Goal: Task Accomplishment & Management: Manage account settings

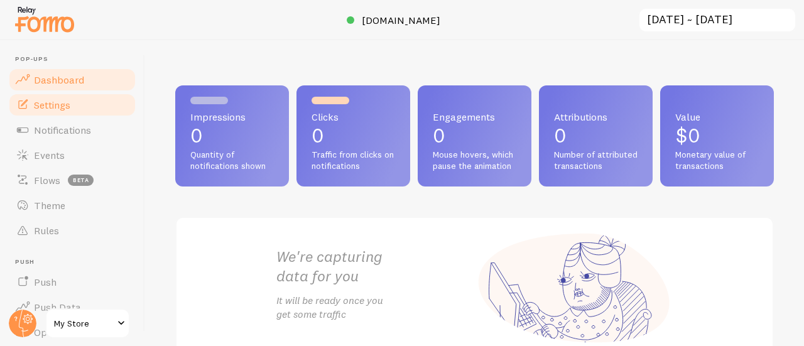
click at [80, 107] on link "Settings" at bounding box center [72, 104] width 129 height 25
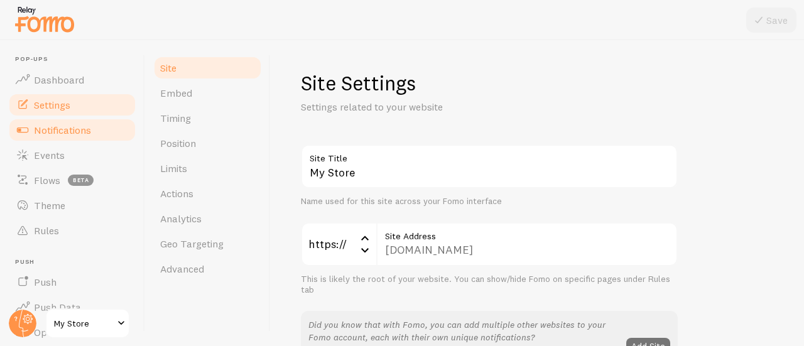
click at [49, 130] on span "Notifications" at bounding box center [62, 130] width 57 height 13
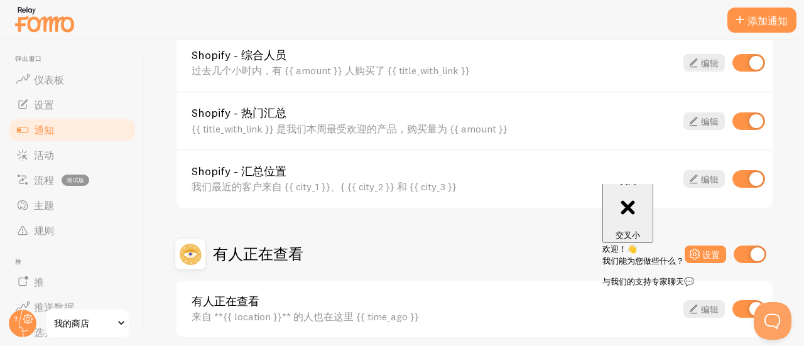
scroll to position [666, 0]
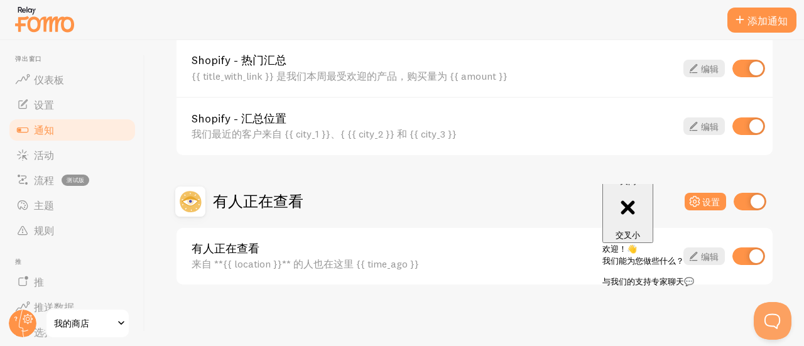
click at [691, 184] on html "关闭 交叉小 欢迎！👋 我们能为您做些什么？ 与我们的支持专家聊天💬" at bounding box center [697, 184] width 202 height 0
click at [694, 184] on html "关闭 交叉小 欢迎！👋 我们能为您做些什么？ 与我们的支持专家聊天💬" at bounding box center [697, 184] width 202 height 0
click at [649, 200] on div "关闭 交叉小" at bounding box center [628, 208] width 41 height 65
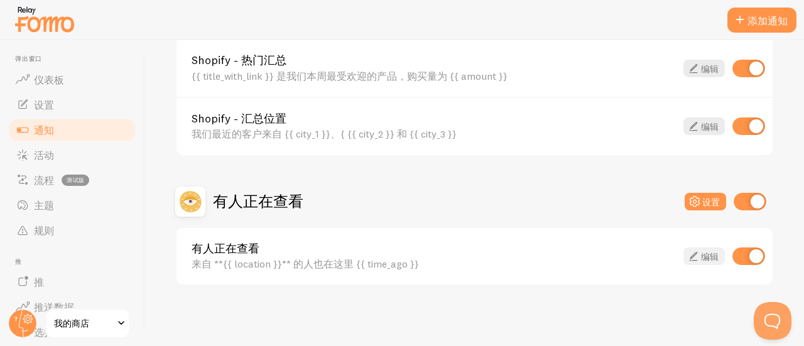
click at [701, 257] on font "编辑" at bounding box center [710, 256] width 18 height 11
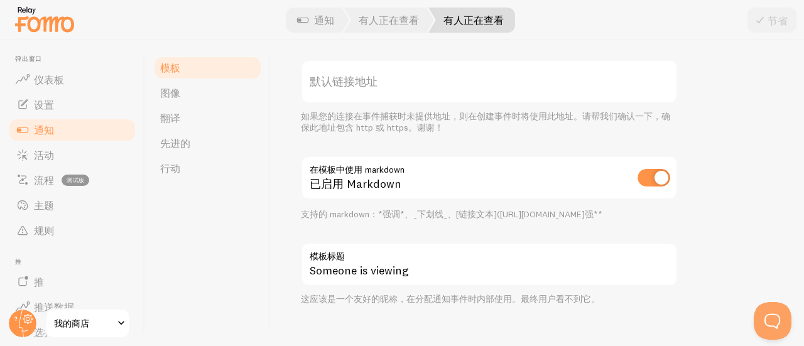
scroll to position [514, 0]
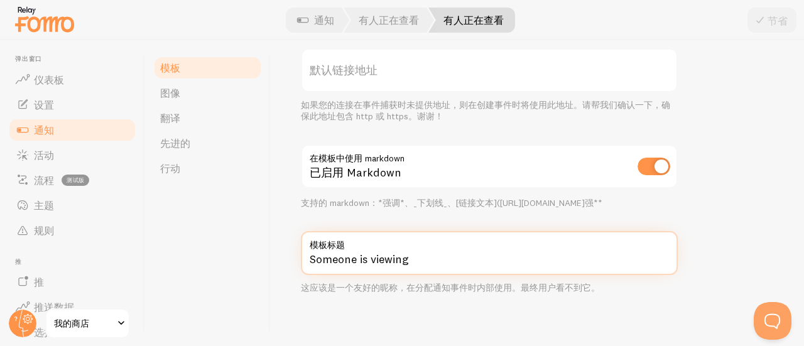
click at [420, 271] on input "Someone is viewing" at bounding box center [489, 253] width 377 height 44
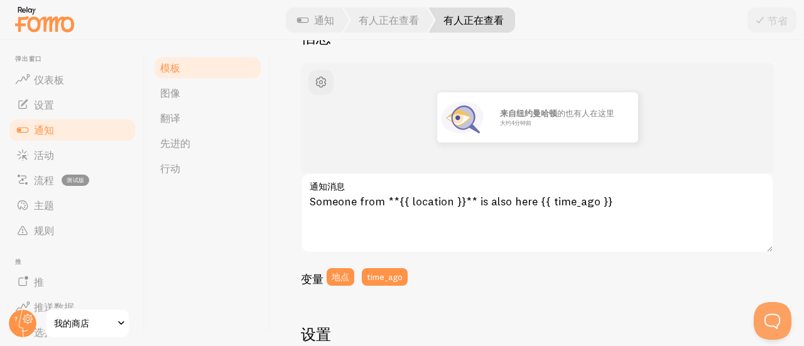
scroll to position [137, 0]
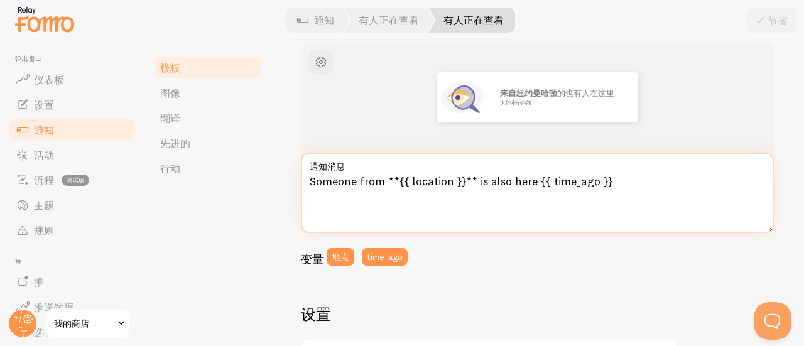
drag, startPoint x: 631, startPoint y: 184, endPoint x: 273, endPoint y: 175, distance: 358.3
click at [278, 176] on div "有人正在查看 使用变量撰写消息，将变量括在括号内，例如 {{variable}} 信息 来自[GEOGRAPHIC_DATA] 的也有人 在这里 大约4分钟前…" at bounding box center [538, 193] width 534 height 306
paste textarea "710 visitors currently looking at this product"
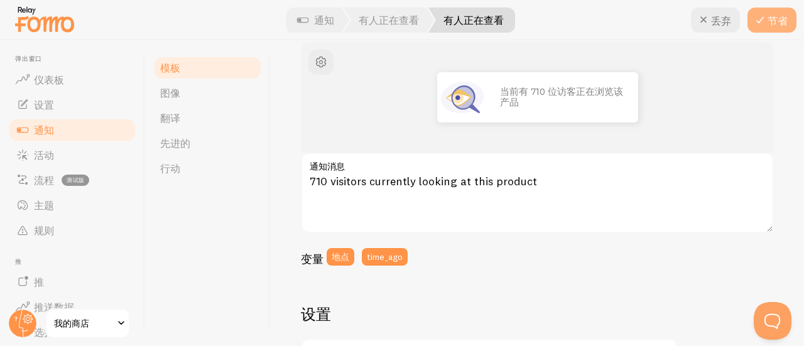
click at [772, 16] on font "节省" at bounding box center [778, 20] width 20 height 13
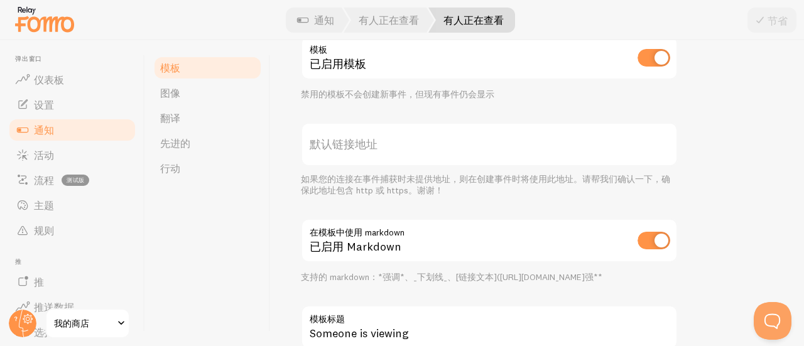
scroll to position [251, 0]
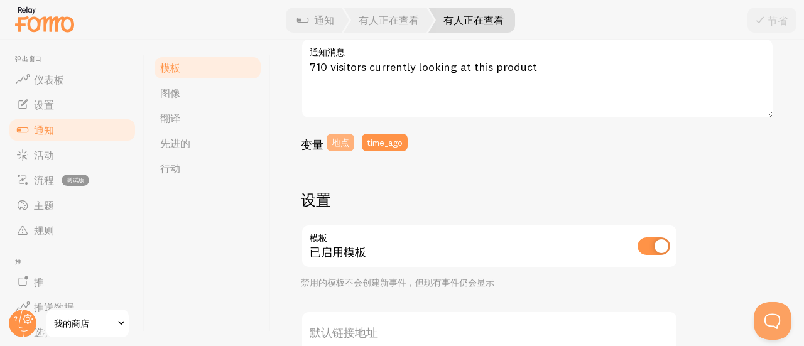
click at [329, 138] on button "地点" at bounding box center [341, 143] width 28 height 18
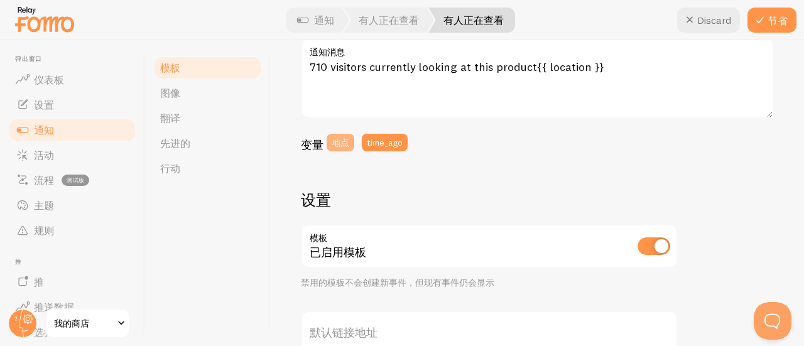
click at [343, 144] on font "地点" at bounding box center [341, 142] width 18 height 11
click at [365, 143] on button "time_ago" at bounding box center [385, 143] width 46 height 18
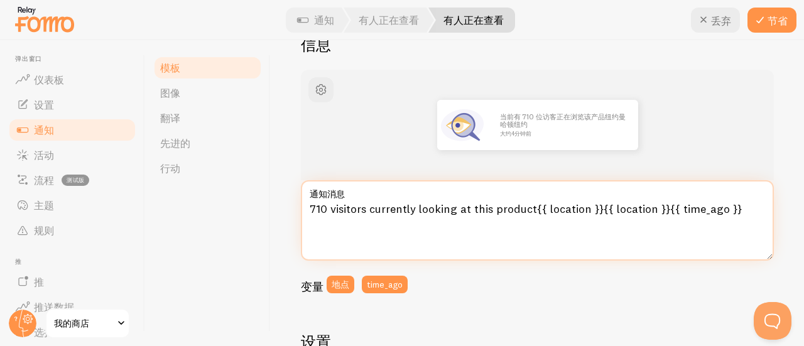
scroll to position [126, 0]
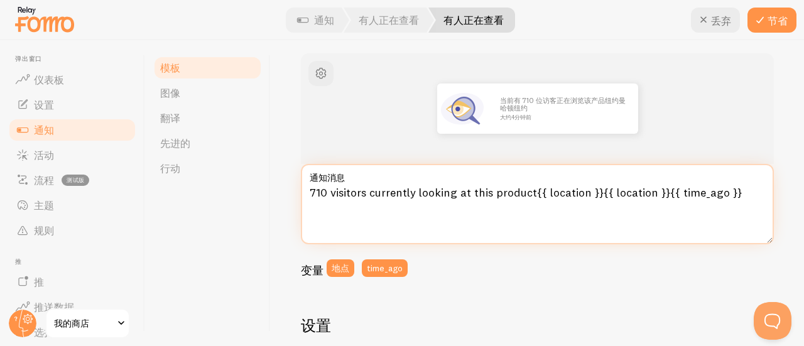
drag, startPoint x: 537, startPoint y: 193, endPoint x: 770, endPoint y: 202, distance: 234.0
click at [770, 202] on div "有人正在查看 使用变量撰写消息，将变量括在括号内，例如 {{variable}} 信息 当前有 710 位访客正在浏览该产品[GEOGRAPHIC_DATA]…" at bounding box center [538, 193] width 534 height 306
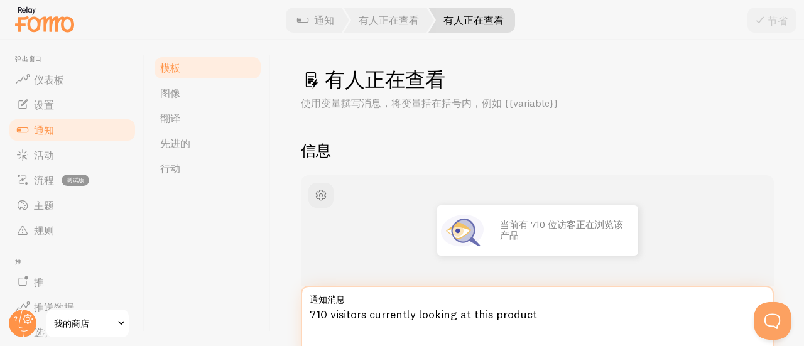
scroll to position [0, 0]
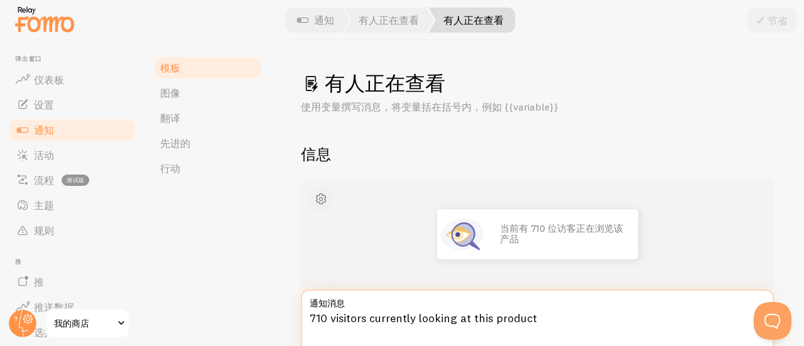
type textarea "710 visitors currently looking at this product"
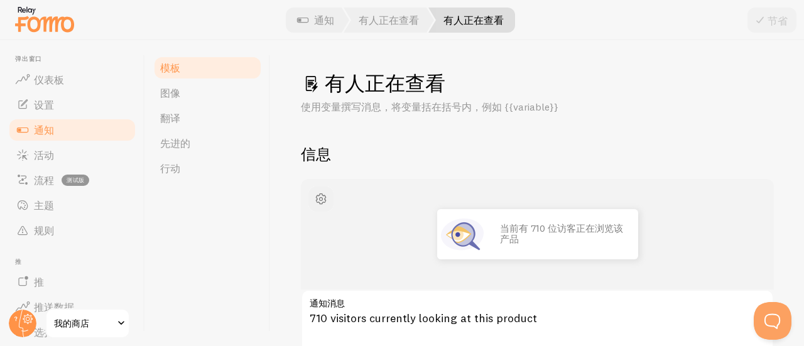
click at [316, 192] on span "button" at bounding box center [321, 199] width 15 height 15
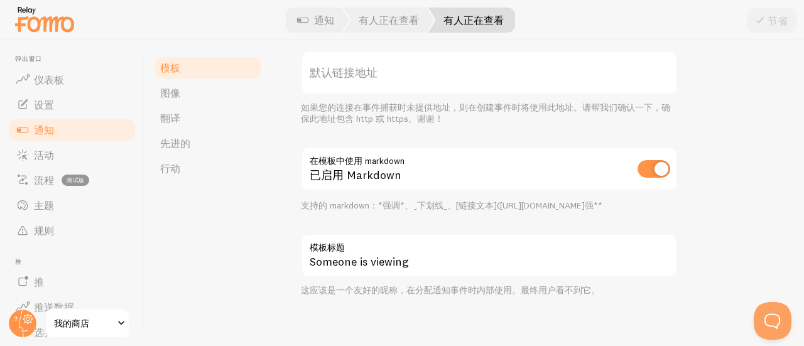
scroll to position [514, 0]
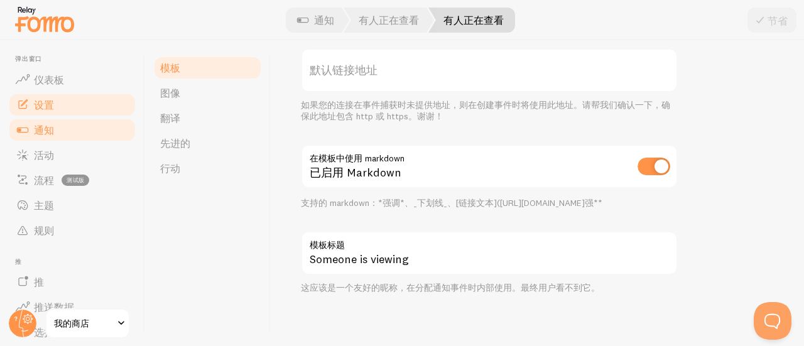
click at [52, 103] on font "设置" at bounding box center [44, 105] width 20 height 13
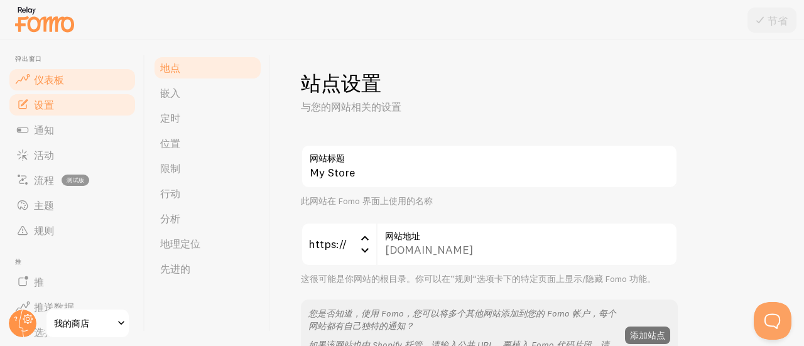
click at [92, 79] on link "仪表板" at bounding box center [72, 79] width 129 height 25
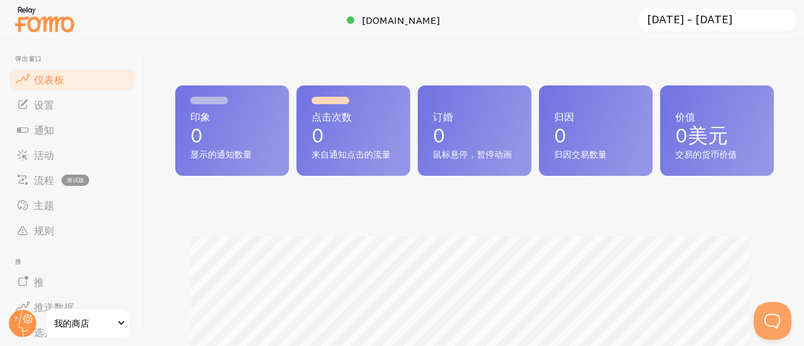
scroll to position [331, 589]
click at [54, 113] on link "设置" at bounding box center [72, 104] width 129 height 25
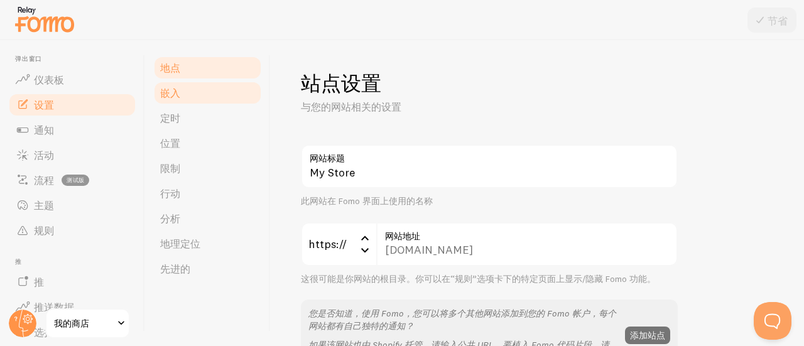
click at [162, 101] on link "嵌入" at bounding box center [208, 92] width 110 height 25
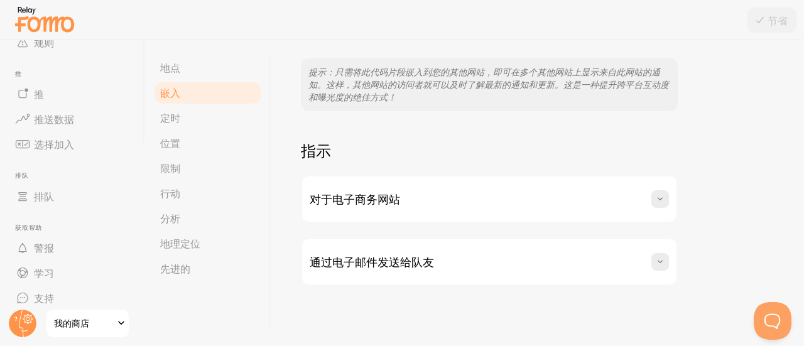
scroll to position [189, 0]
click at [63, 324] on font "我的商店" at bounding box center [71, 323] width 35 height 11
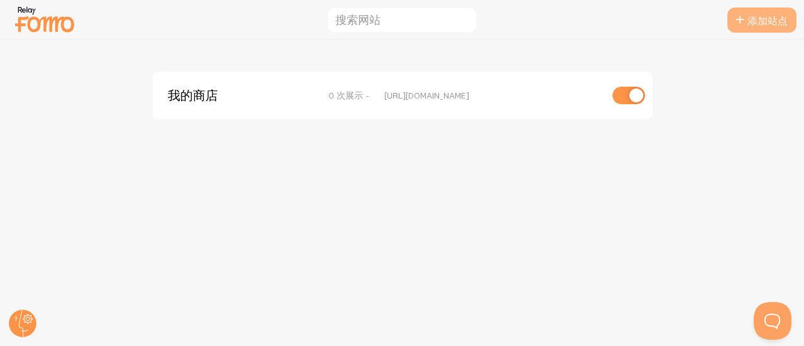
click at [737, 17] on icon at bounding box center [740, 20] width 15 height 15
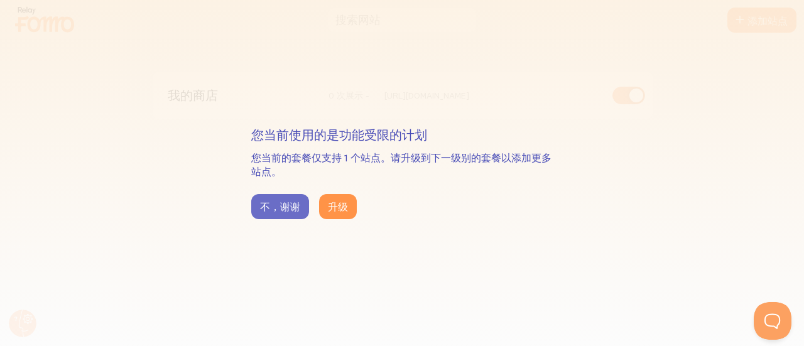
click at [276, 207] on font "不，谢谢" at bounding box center [280, 206] width 40 height 13
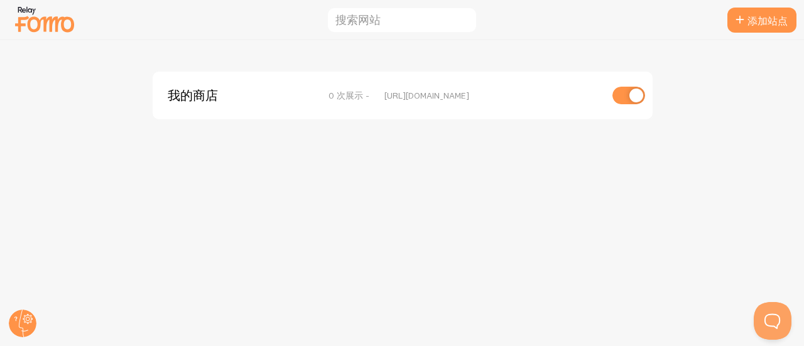
click at [209, 90] on font "我的商店" at bounding box center [193, 95] width 50 height 16
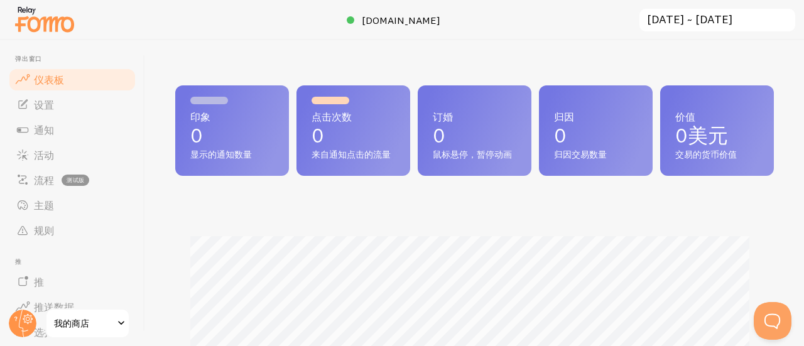
scroll to position [331, 589]
click at [39, 59] on font "弹出窗口" at bounding box center [28, 59] width 27 height 8
click at [35, 59] on font "弹出窗口" at bounding box center [28, 59] width 27 height 8
click at [47, 107] on font "设置" at bounding box center [44, 105] width 20 height 13
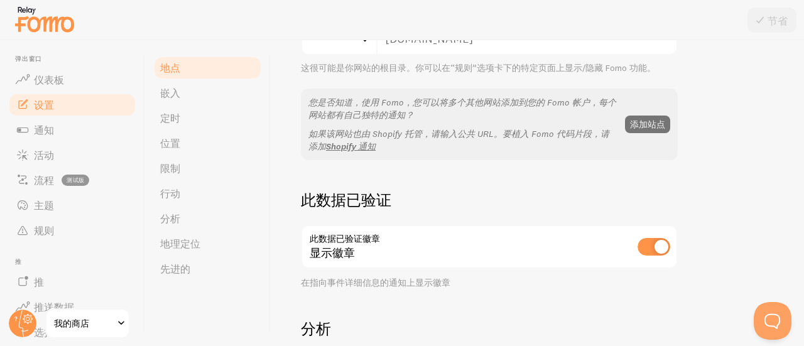
scroll to position [314, 0]
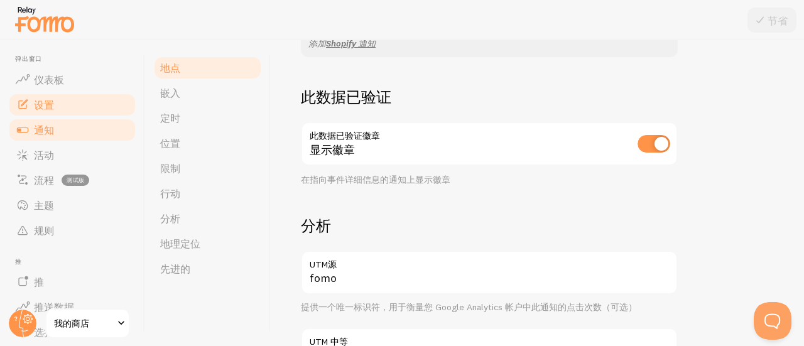
click at [64, 124] on link "通知" at bounding box center [72, 130] width 129 height 25
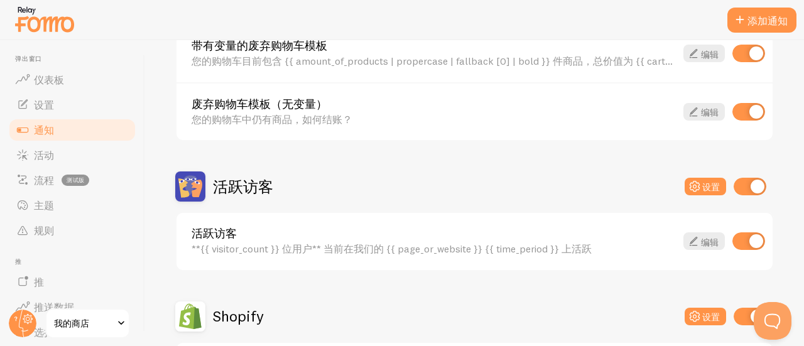
scroll to position [314, 0]
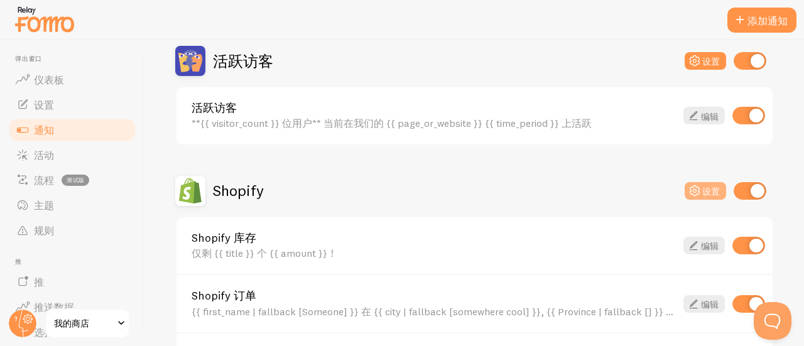
click at [689, 191] on icon at bounding box center [695, 191] width 15 height 15
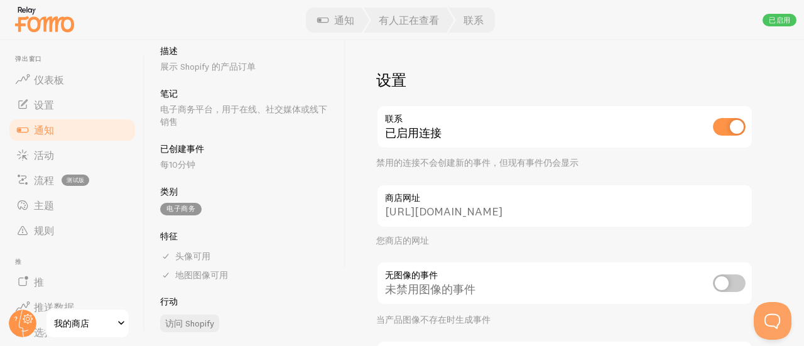
scroll to position [70, 0]
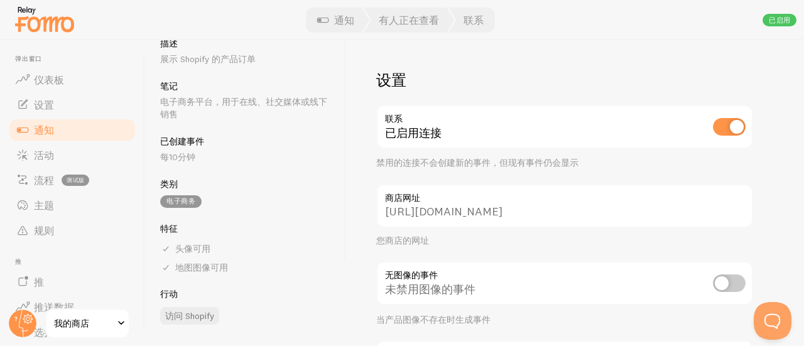
click at [211, 141] on h5 "已创建事件" at bounding box center [245, 141] width 170 height 11
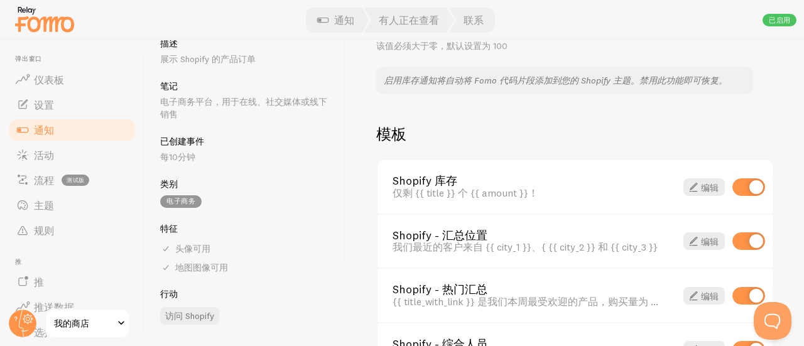
scroll to position [880, 0]
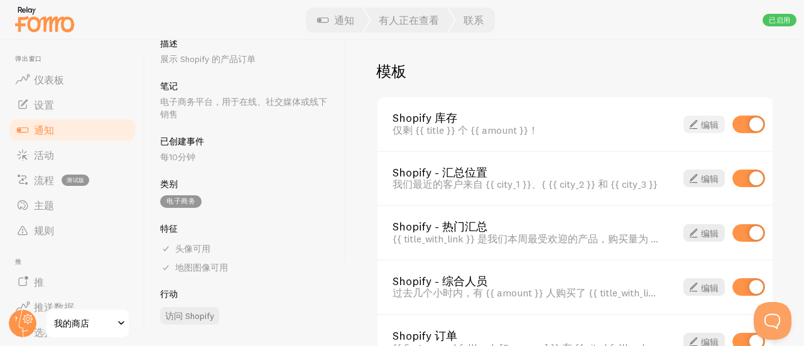
click at [701, 126] on font "编辑" at bounding box center [710, 124] width 18 height 11
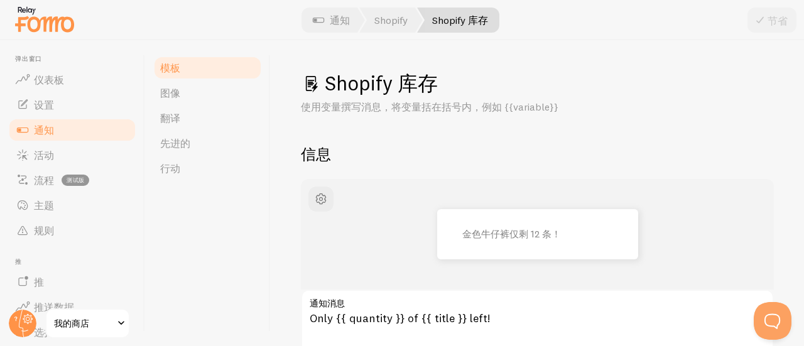
click at [68, 130] on link "通知" at bounding box center [72, 130] width 129 height 25
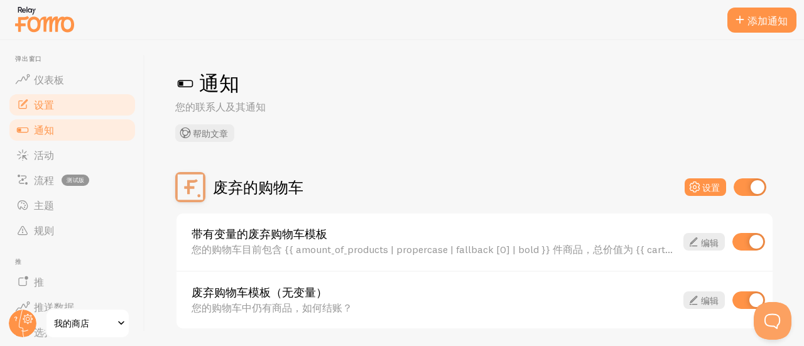
click at [77, 111] on link "设置" at bounding box center [72, 104] width 129 height 25
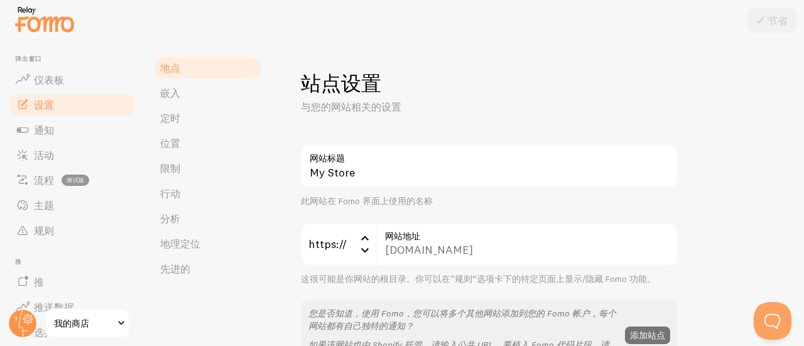
scroll to position [63, 0]
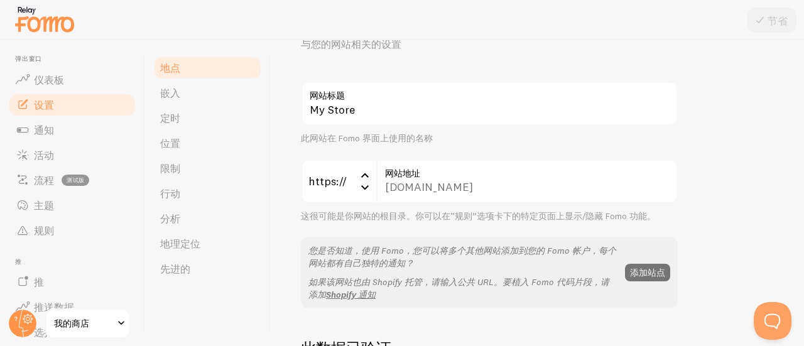
click at [547, 182] on div "[DOMAIN_NAME] 网站地址" at bounding box center [527, 182] width 302 height 44
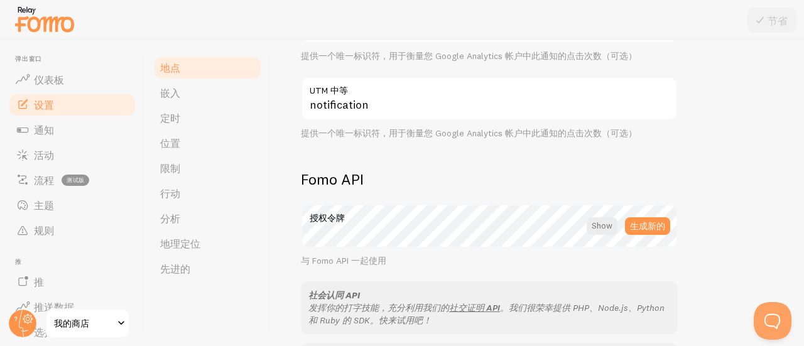
scroll to position [691, 0]
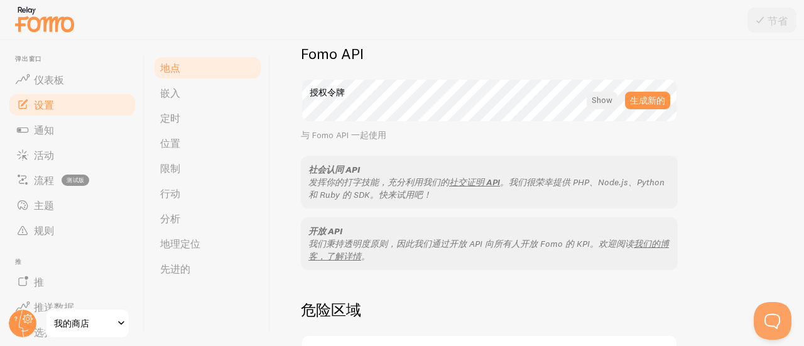
click at [606, 104] on div at bounding box center [602, 101] width 31 height 18
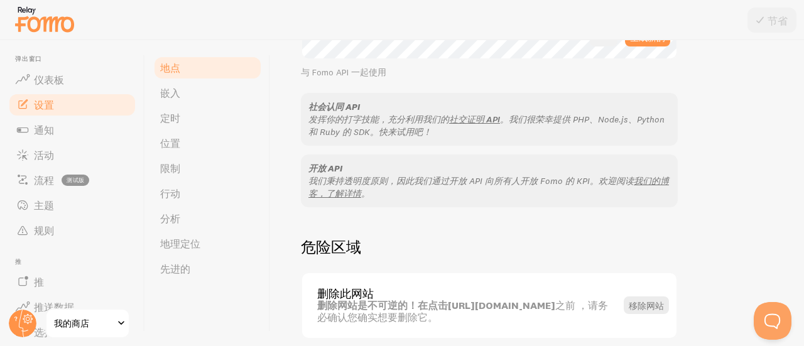
scroll to position [807, 0]
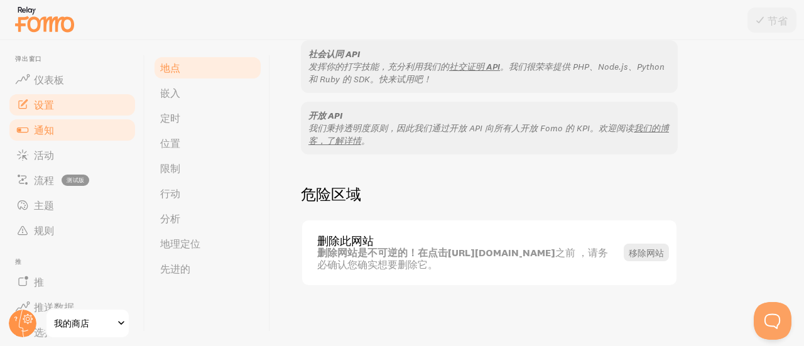
click at [73, 125] on link "通知" at bounding box center [72, 130] width 129 height 25
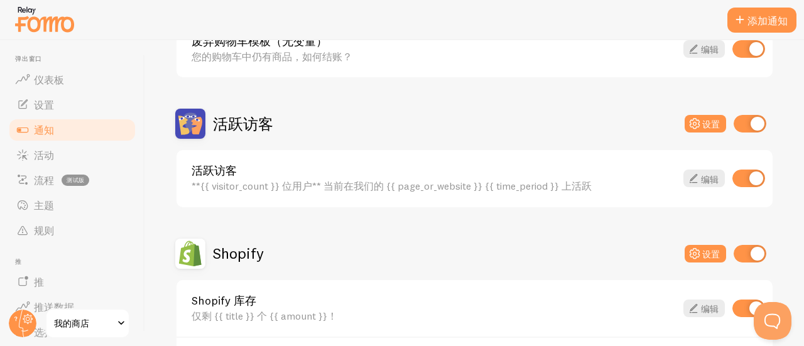
scroll to position [377, 0]
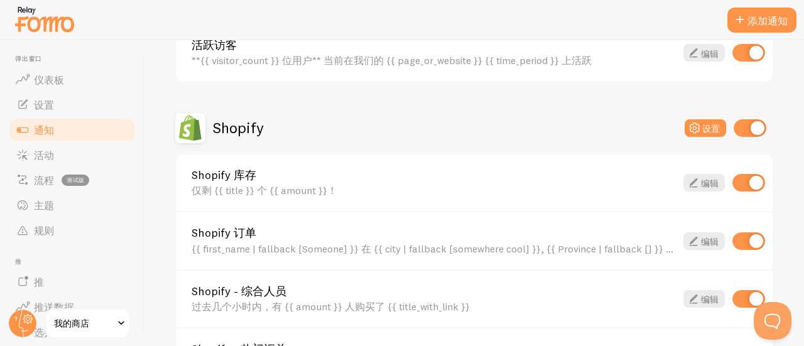
click at [737, 125] on input "checkbox" at bounding box center [750, 128] width 33 height 18
checkbox input "false"
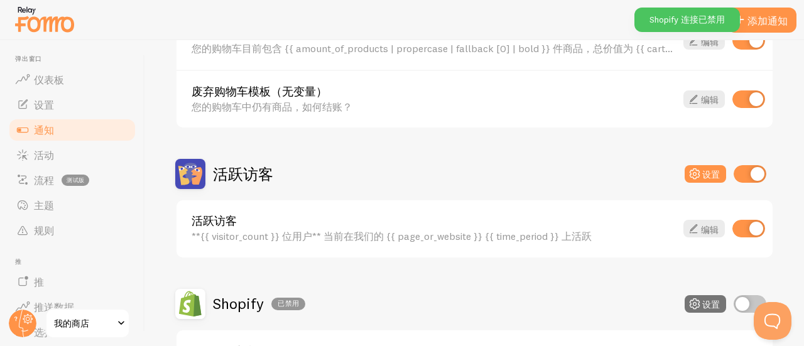
scroll to position [189, 0]
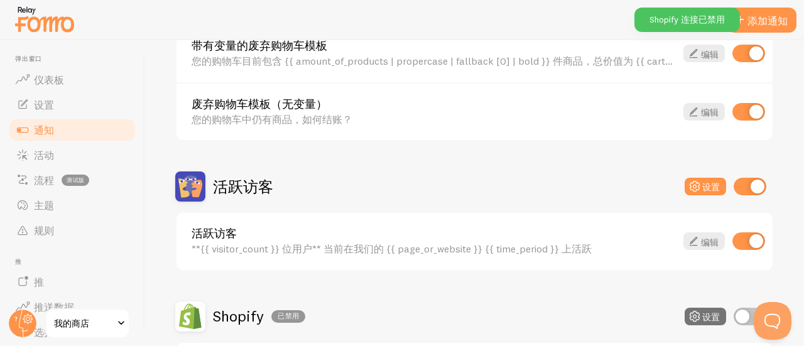
click at [734, 180] on input "checkbox" at bounding box center [750, 187] width 33 height 18
checkbox input "false"
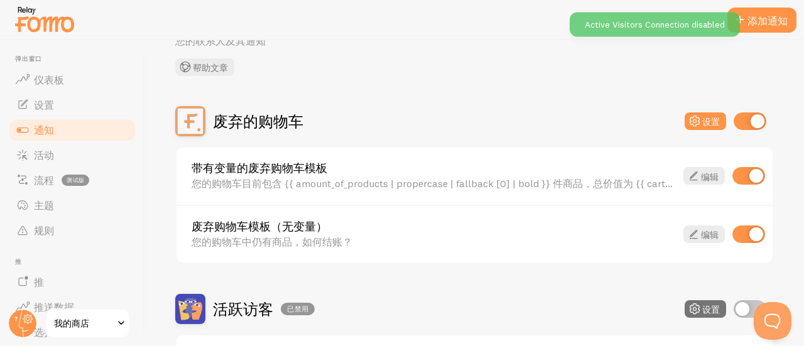
scroll to position [0, 0]
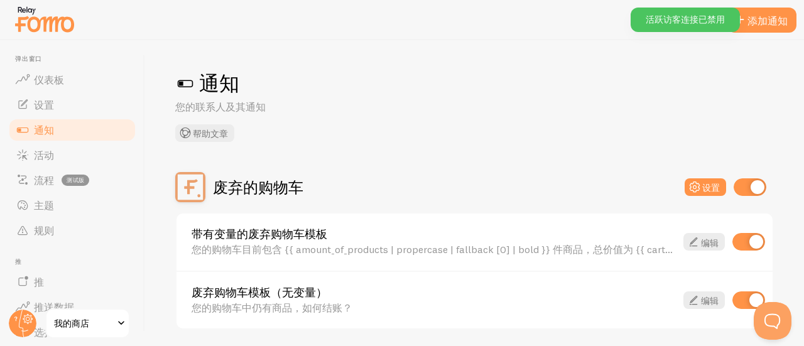
click at [734, 184] on input "checkbox" at bounding box center [750, 187] width 33 height 18
checkbox input "false"
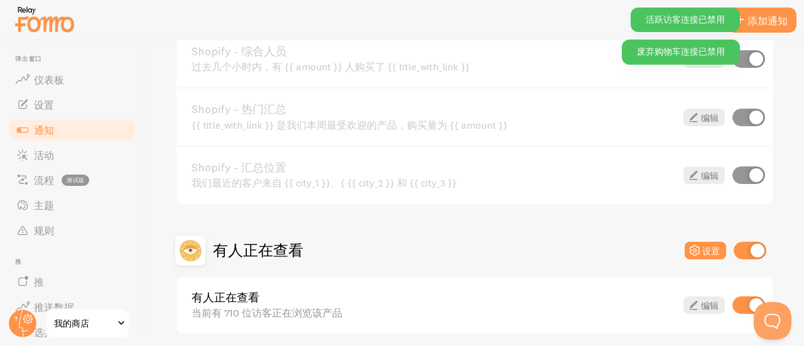
scroll to position [666, 0]
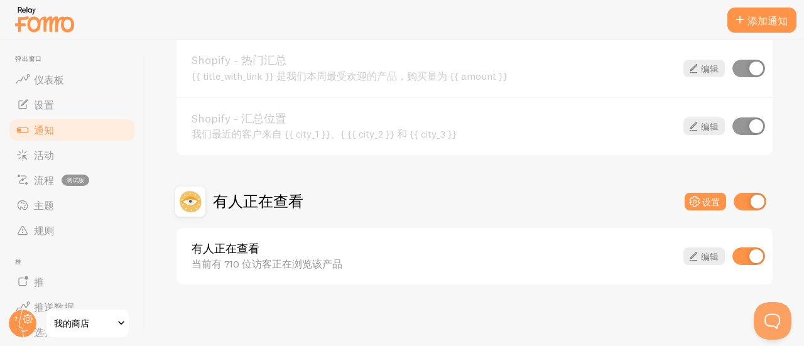
click at [738, 205] on input "checkbox" at bounding box center [750, 202] width 33 height 18
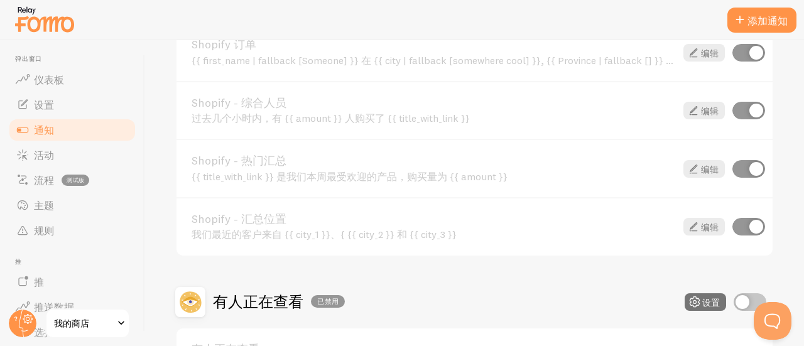
scroll to position [628, 0]
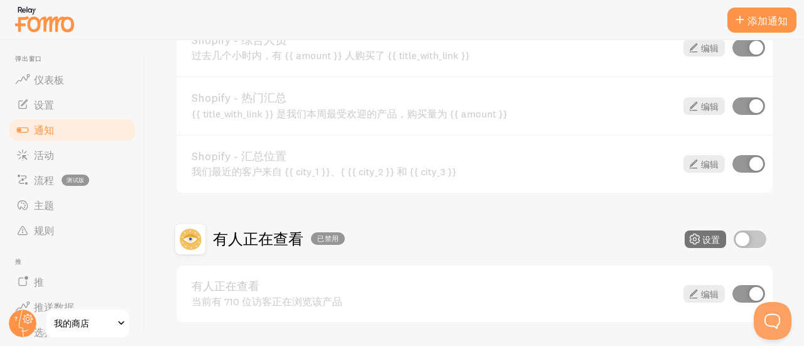
click at [740, 239] on input "checkbox" at bounding box center [750, 240] width 33 height 18
checkbox input "true"
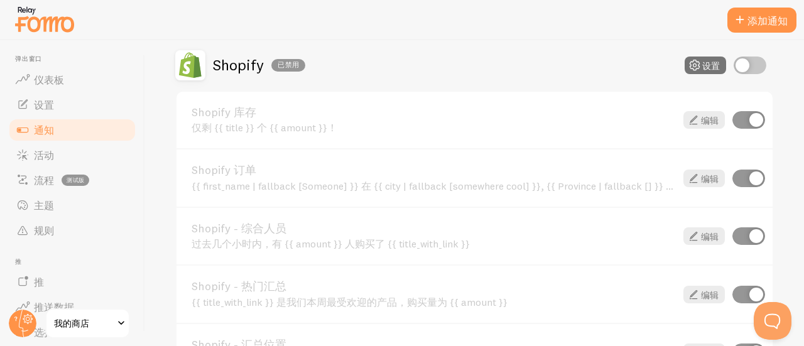
scroll to position [666, 0]
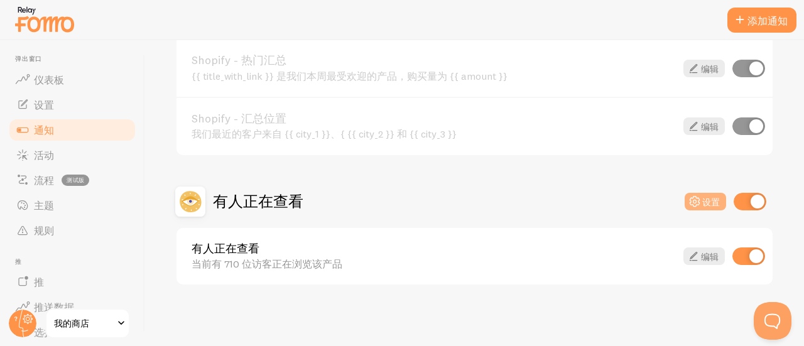
click at [701, 208] on button "设置" at bounding box center [705, 202] width 41 height 18
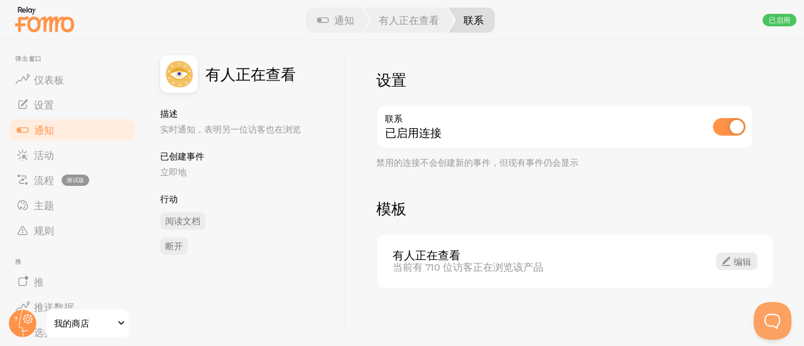
scroll to position [3, 0]
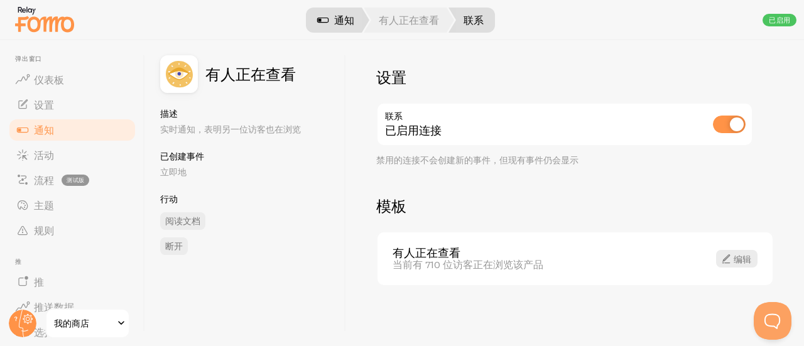
click at [329, 24] on span at bounding box center [322, 20] width 15 height 15
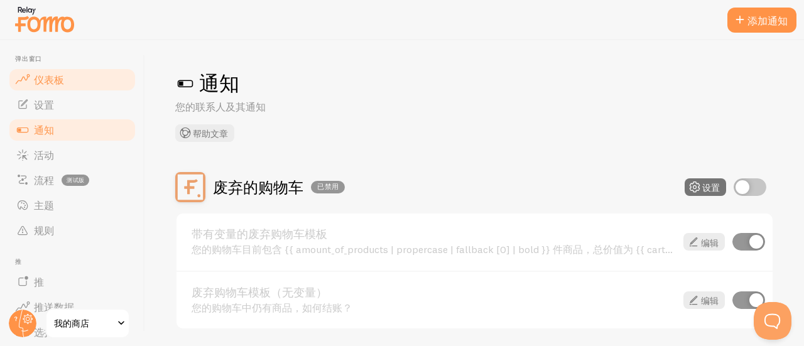
click at [77, 84] on link "仪表板" at bounding box center [72, 79] width 129 height 25
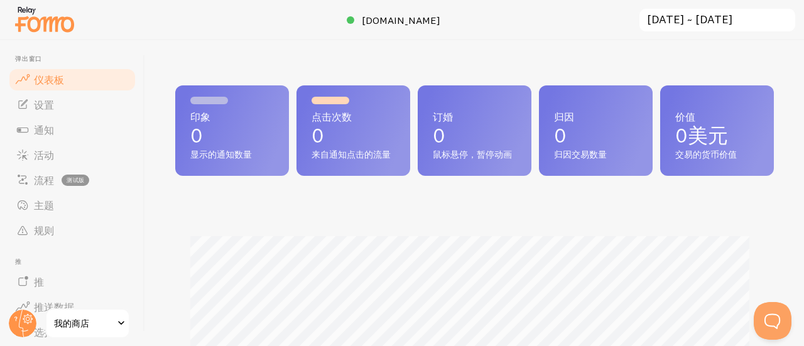
scroll to position [331, 589]
click at [36, 58] on font "弹出窗口" at bounding box center [28, 59] width 27 height 8
click at [41, 103] on font "设置" at bounding box center [44, 105] width 20 height 13
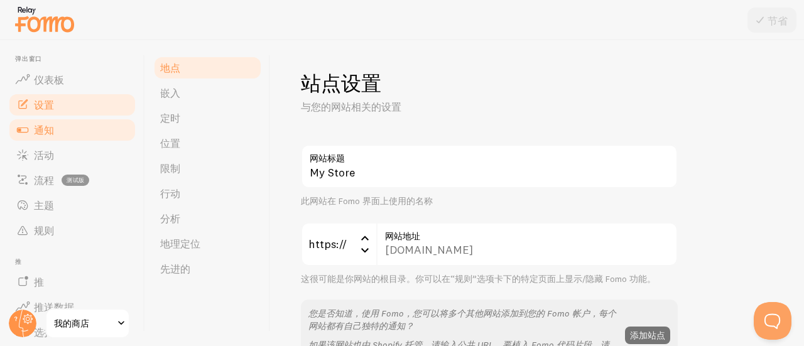
click at [44, 133] on font "通知" at bounding box center [44, 130] width 20 height 13
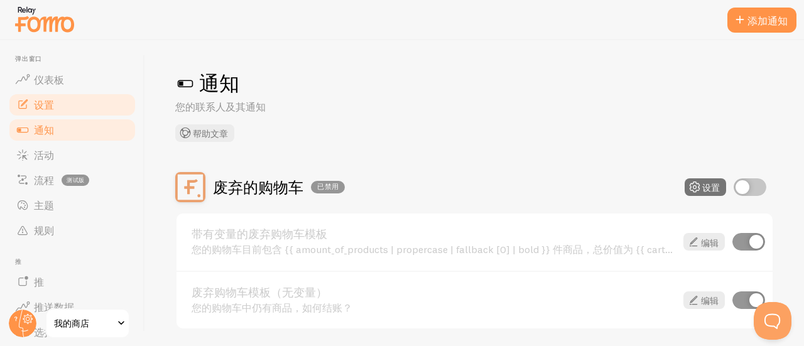
click at [62, 108] on link "设置" at bounding box center [72, 104] width 129 height 25
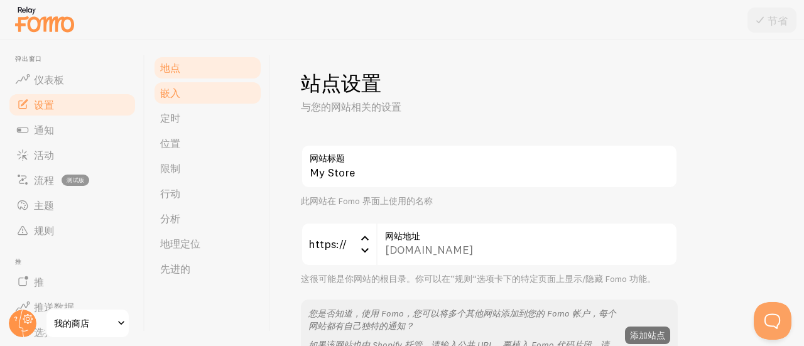
click at [191, 84] on link "嵌入" at bounding box center [208, 92] width 110 height 25
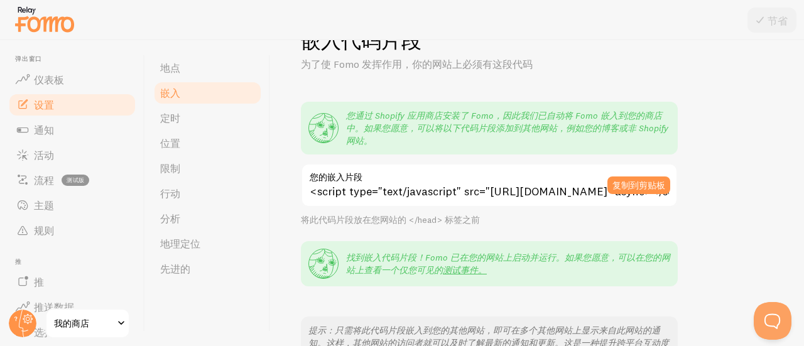
scroll to position [63, 0]
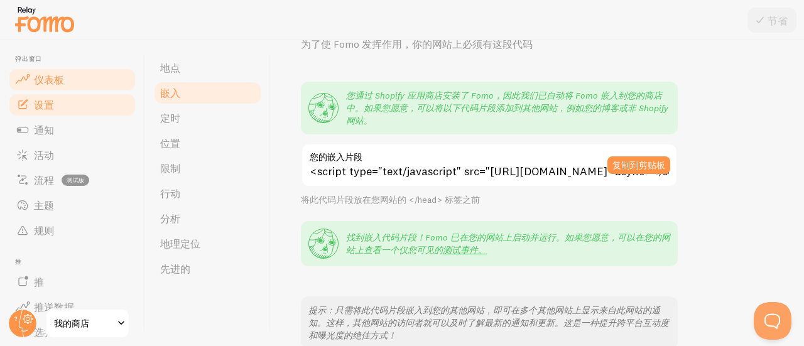
click at [88, 82] on link "仪表板" at bounding box center [72, 79] width 129 height 25
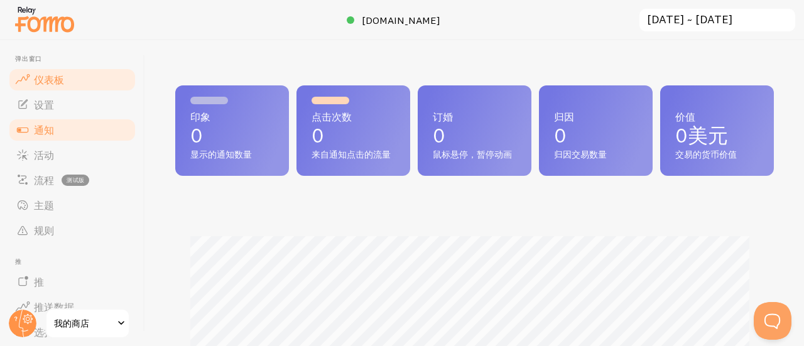
scroll to position [331, 589]
click at [58, 118] on link "通知" at bounding box center [72, 130] width 129 height 25
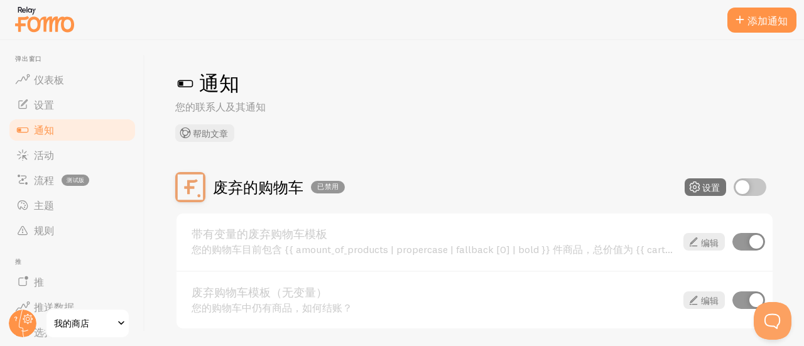
click at [53, 129] on font "通知" at bounding box center [44, 130] width 20 height 13
click at [67, 112] on link "设置" at bounding box center [72, 104] width 129 height 25
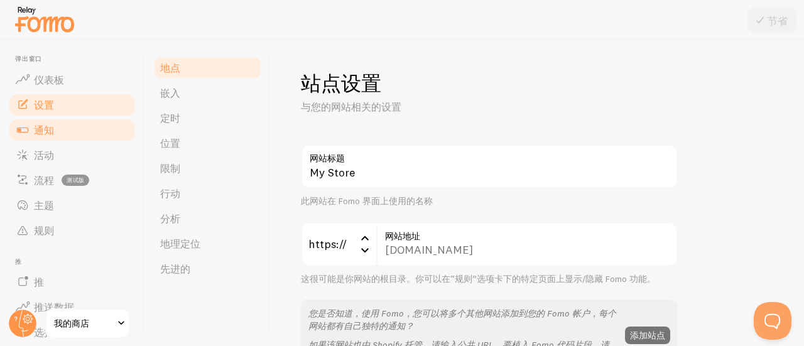
click at [59, 134] on link "通知" at bounding box center [72, 130] width 129 height 25
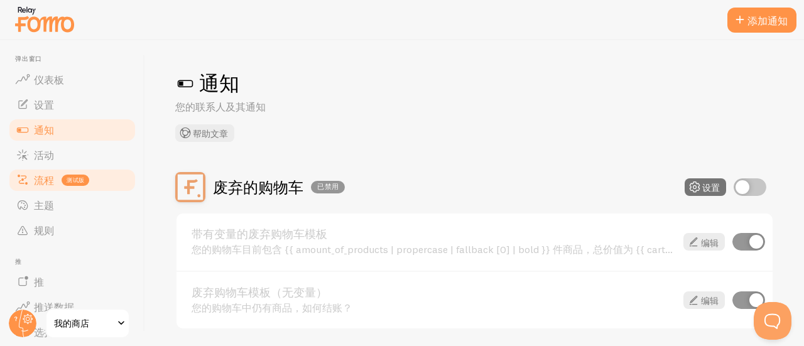
click at [55, 178] on link "流程 测试版" at bounding box center [72, 180] width 129 height 25
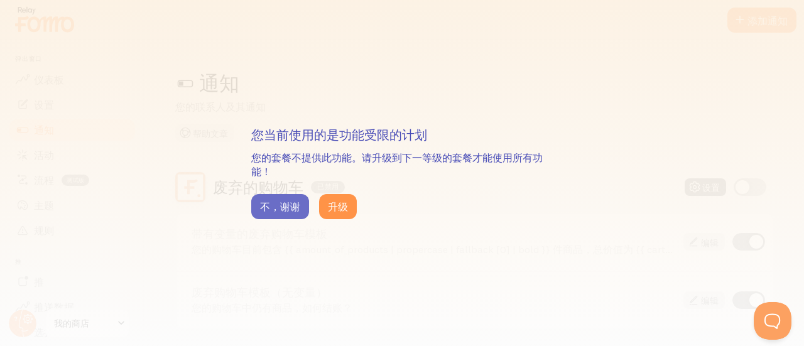
click at [270, 201] on font "不，谢谢" at bounding box center [280, 206] width 40 height 13
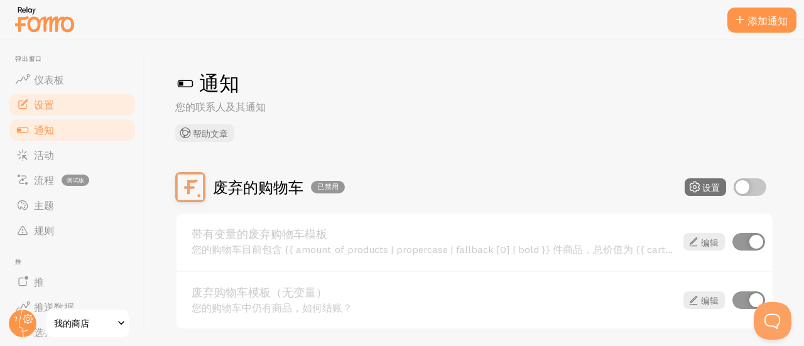
click at [59, 106] on link "设置" at bounding box center [72, 104] width 129 height 25
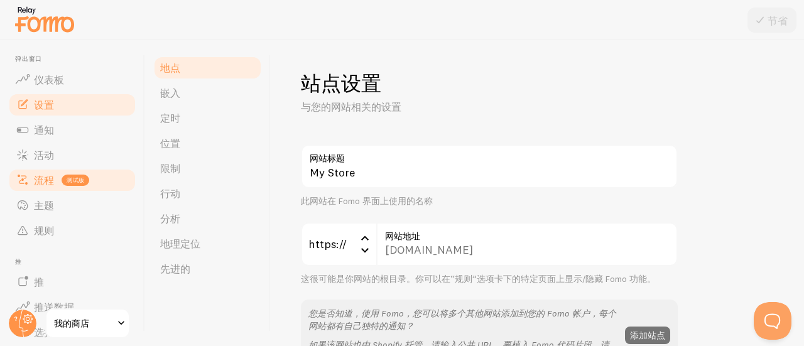
click at [43, 174] on font "流程" at bounding box center [44, 180] width 20 height 13
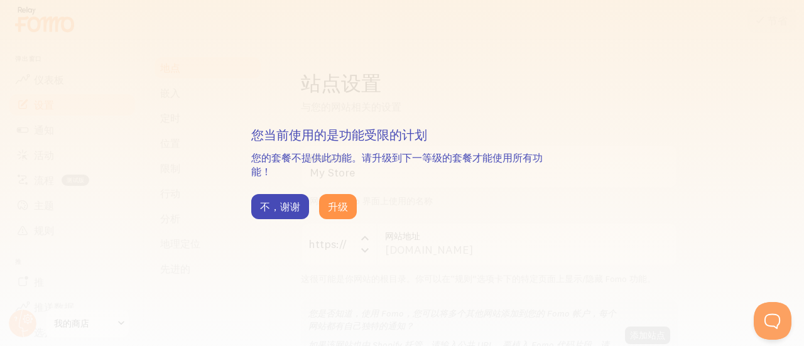
click at [50, 151] on div "您当前使用的是功能受限的计划 您的套餐不提供此功能。请升级到下一等级的套餐才能使用所有功能！ 不，谢谢 升级" at bounding box center [402, 173] width 804 height 346
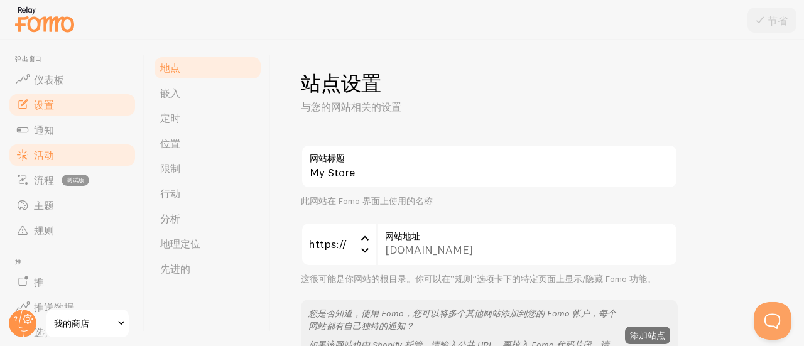
click at [47, 156] on font "活动" at bounding box center [44, 155] width 20 height 13
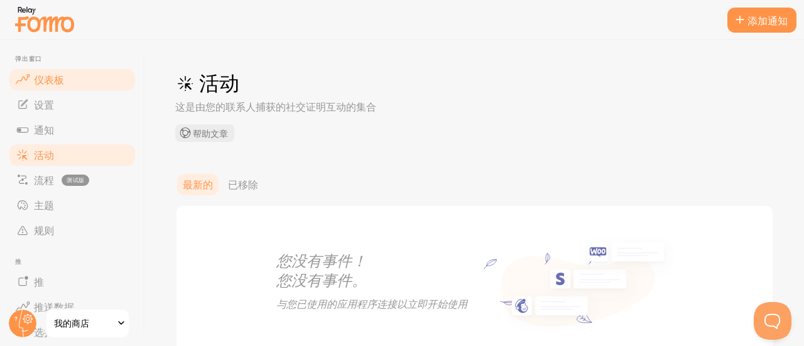
click at [58, 88] on link "仪表板" at bounding box center [72, 79] width 129 height 25
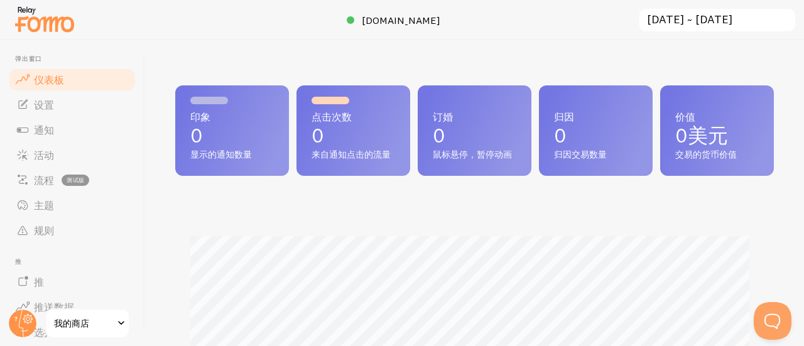
scroll to position [331, 589]
click at [42, 105] on font "设置" at bounding box center [44, 105] width 20 height 13
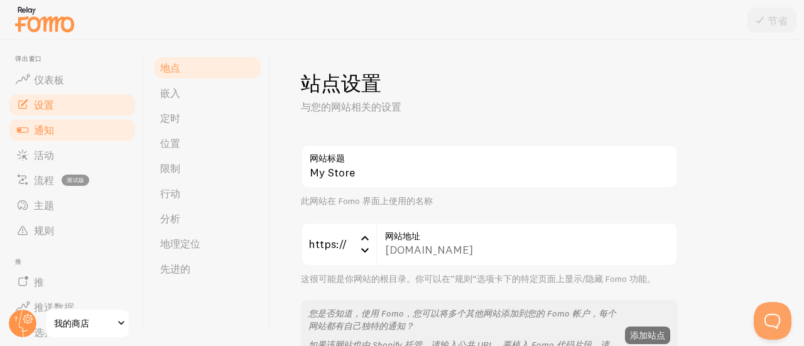
click at [44, 133] on font "通知" at bounding box center [44, 130] width 20 height 13
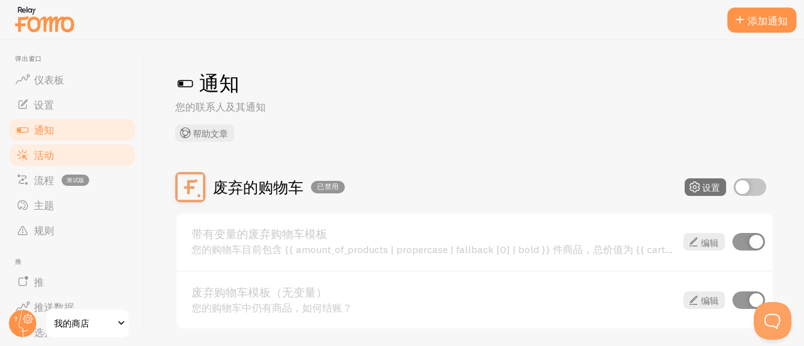
click at [41, 158] on font "活动" at bounding box center [44, 155] width 20 height 13
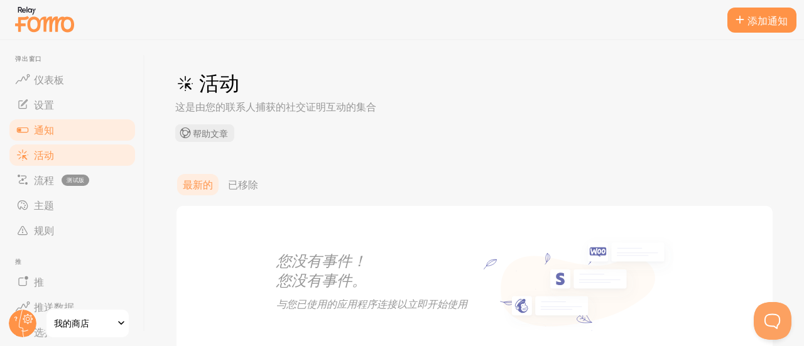
click at [43, 129] on font "通知" at bounding box center [44, 130] width 20 height 13
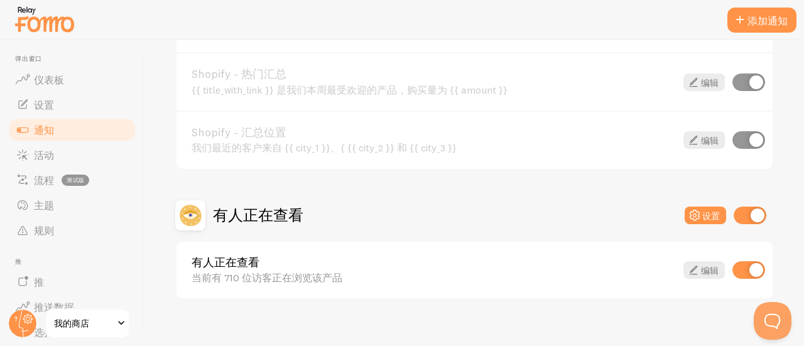
scroll to position [666, 0]
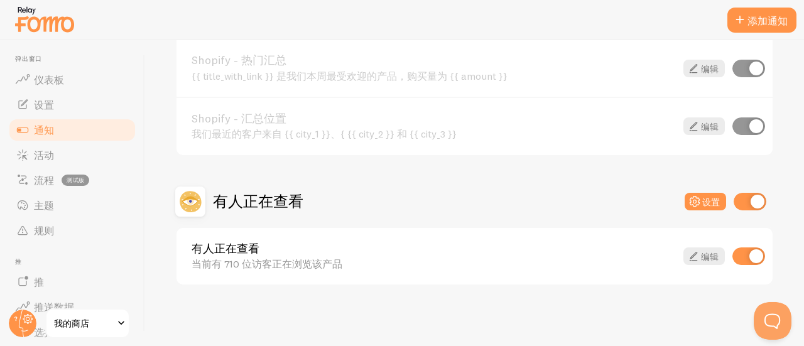
click at [742, 204] on input "checkbox" at bounding box center [750, 202] width 33 height 18
checkbox input "false"
